Goal: Task Accomplishment & Management: Manage account settings

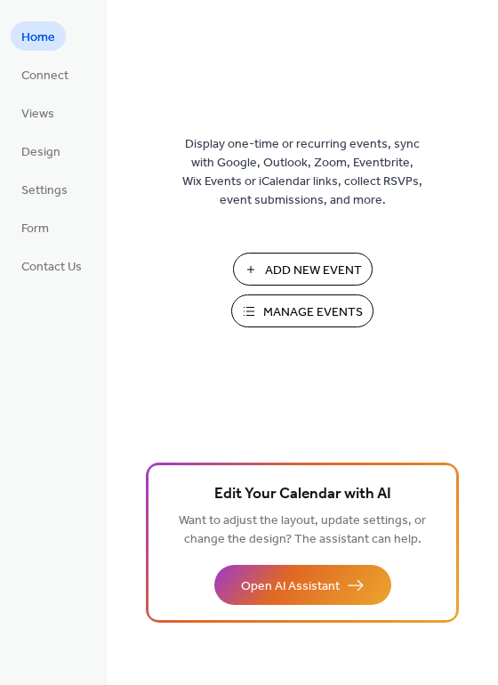
click at [311, 316] on span "Manage Events" at bounding box center [313, 312] width 100 height 19
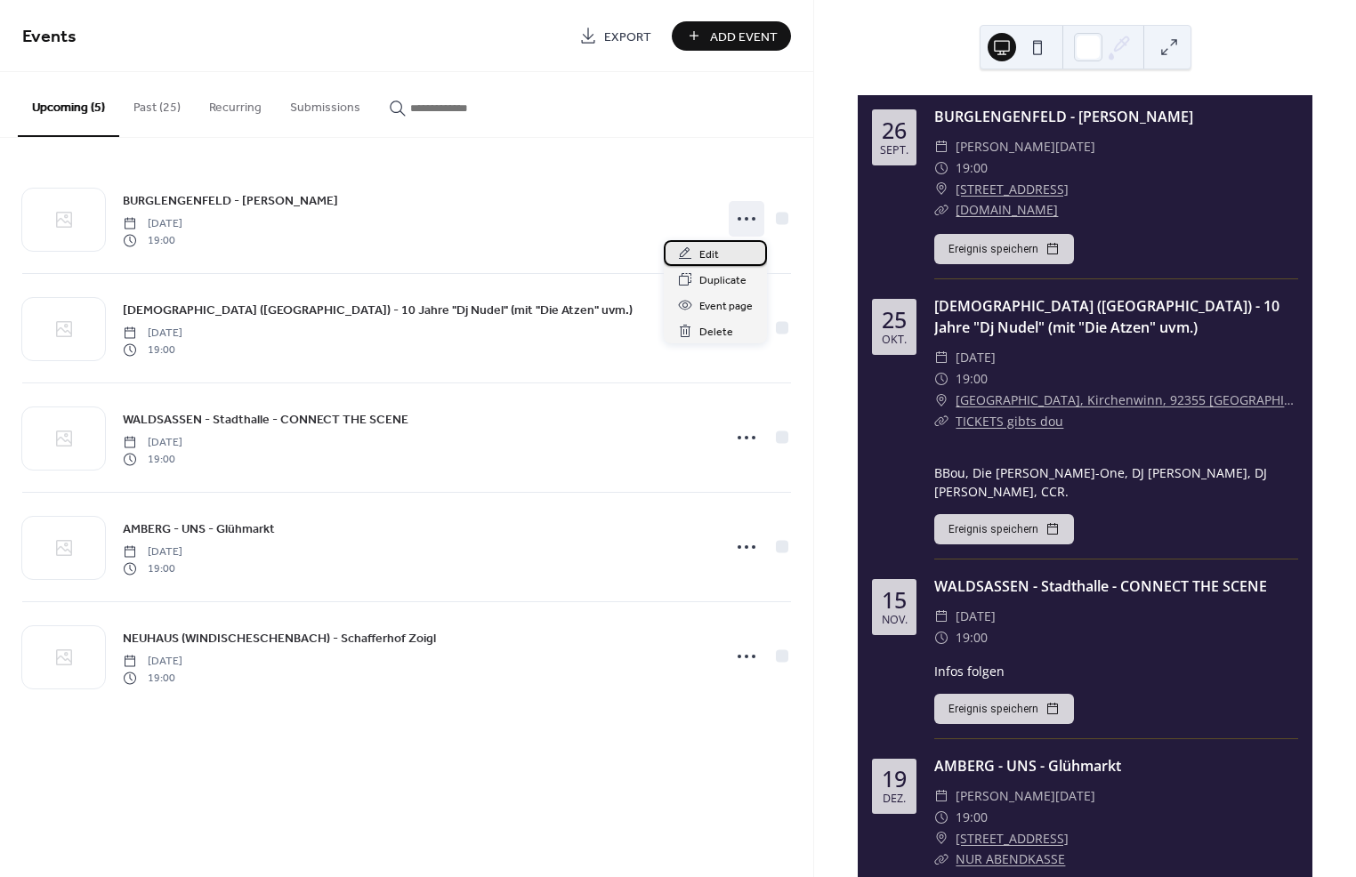
click at [699, 246] on div "Edit" at bounding box center [715, 253] width 103 height 26
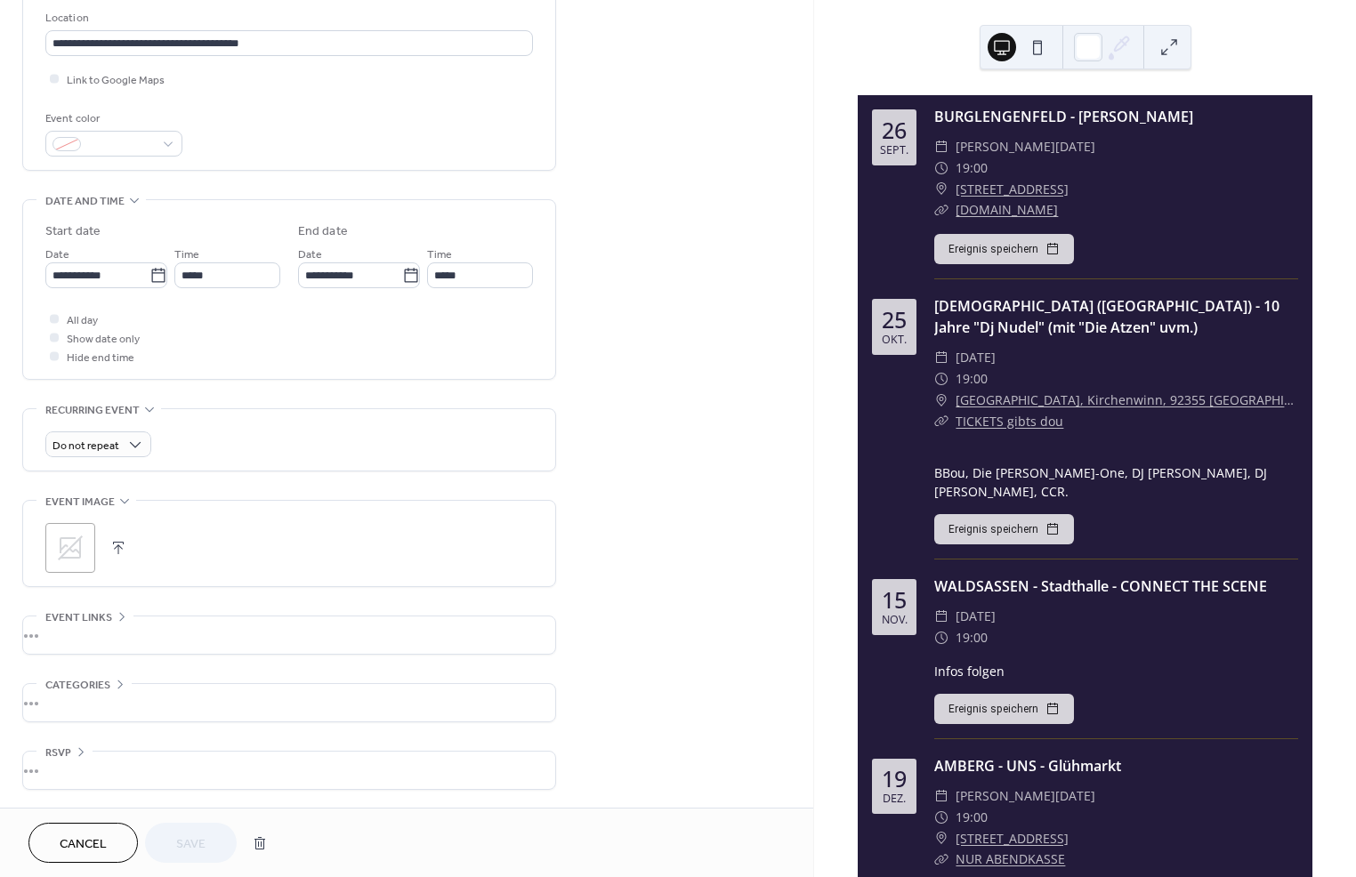
scroll to position [385, 0]
click at [137, 627] on div "•••" at bounding box center [289, 635] width 532 height 37
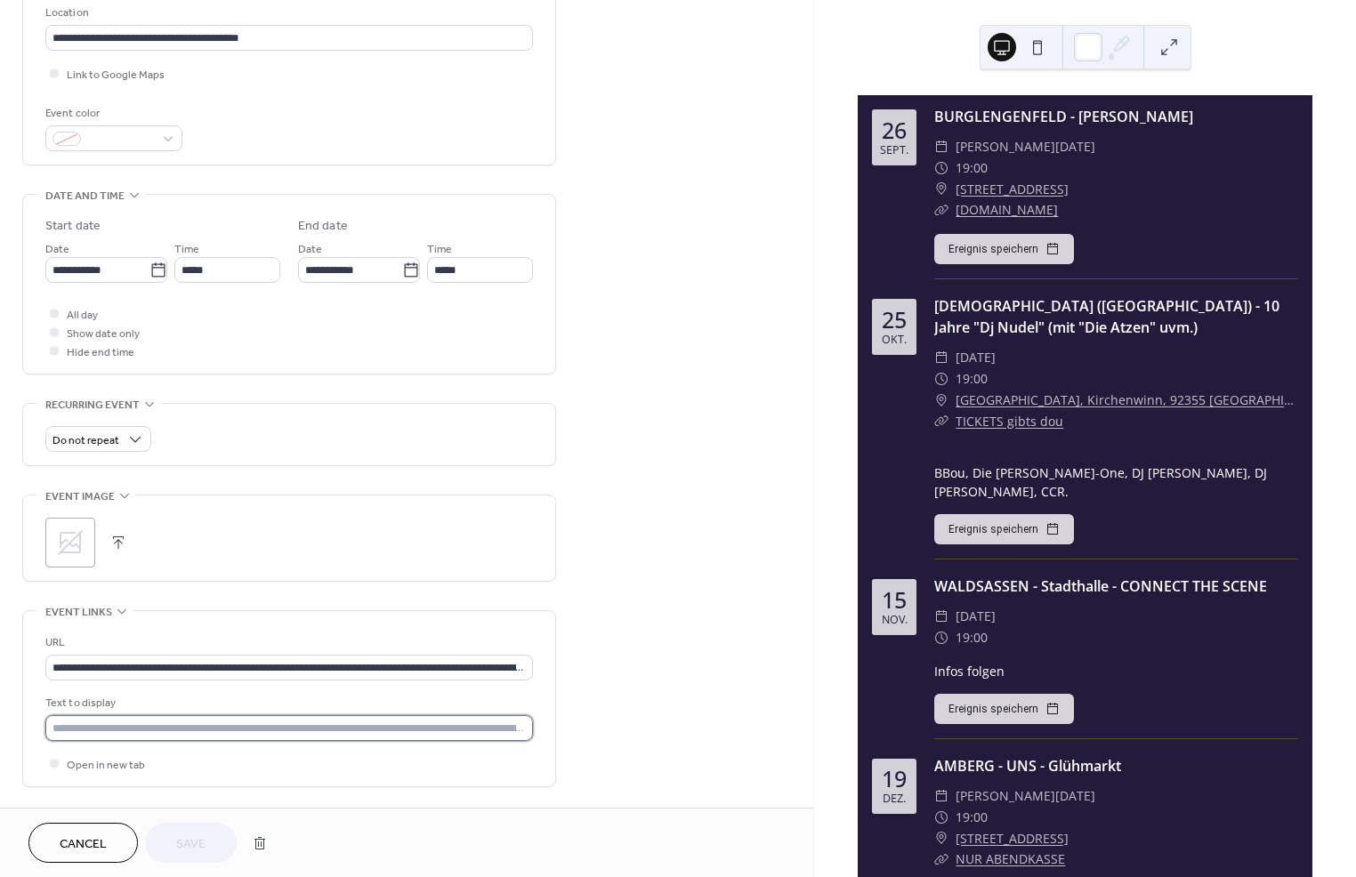
click at [147, 741] on input "text" at bounding box center [289, 728] width 488 height 26
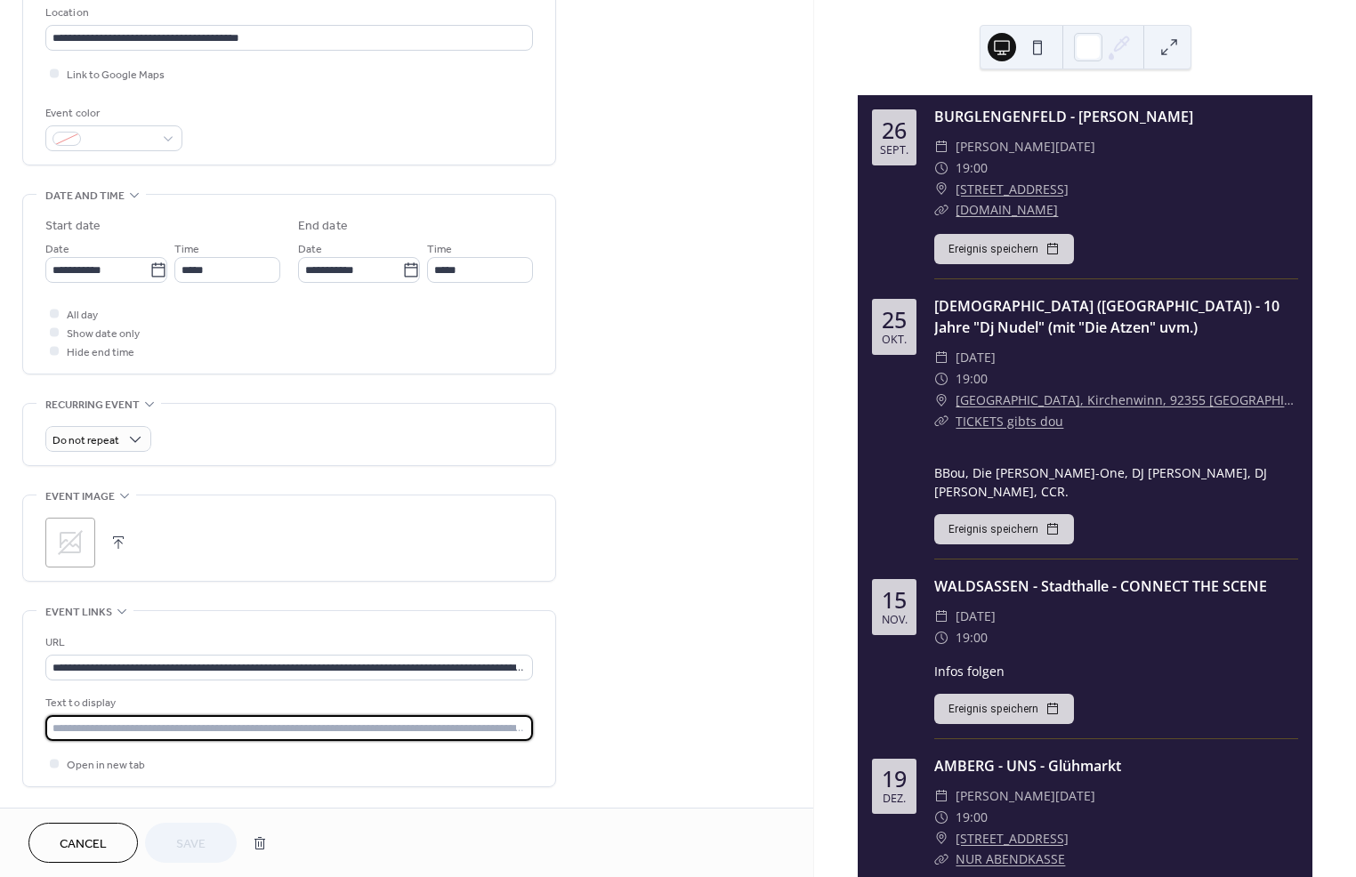
type input "*"
type input "**********"
click at [203, 839] on span "Save" at bounding box center [190, 844] width 29 height 19
